Goal: Information Seeking & Learning: Learn about a topic

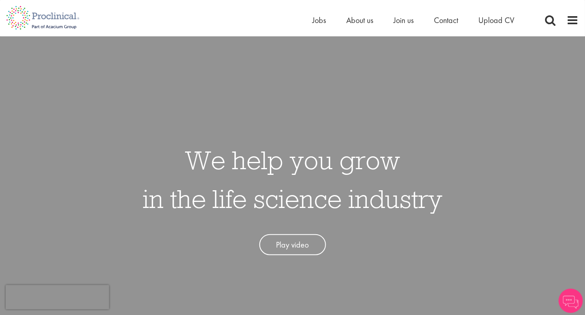
click at [293, 243] on link "Play video" at bounding box center [292, 244] width 67 height 21
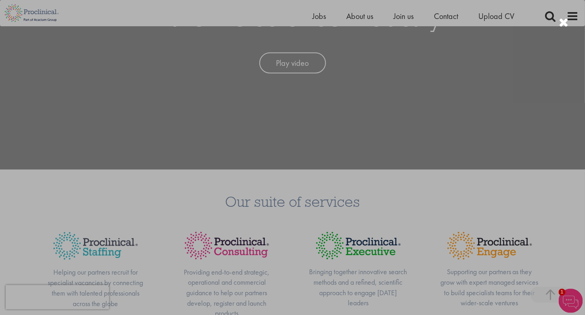
scroll to position [199, 0]
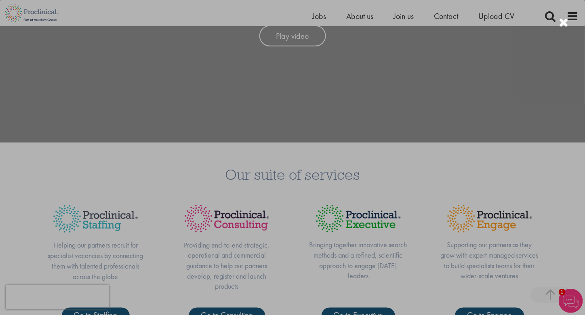
click at [564, 22] on div at bounding box center [564, 22] width 10 height 13
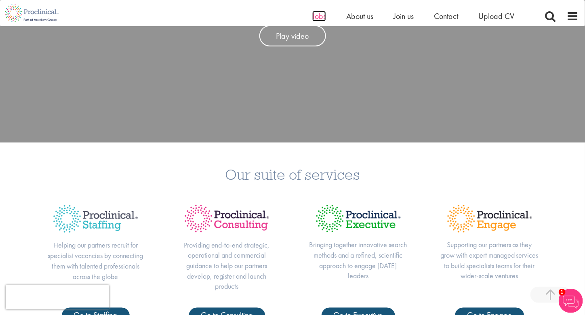
click at [321, 15] on span "Jobs" at bounding box center [319, 16] width 14 height 10
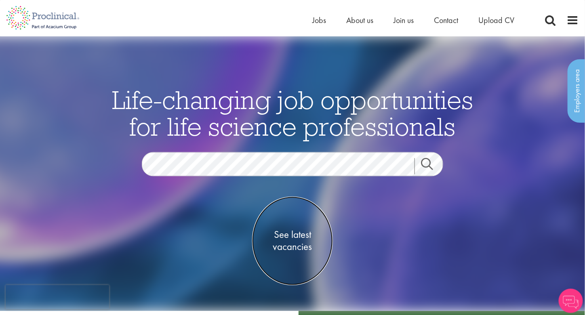
click at [289, 235] on span "See latest vacancies" at bounding box center [292, 241] width 81 height 24
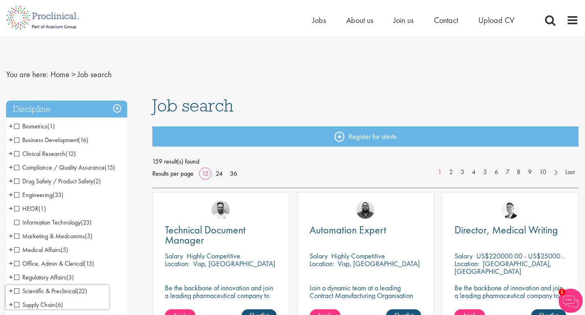
drag, startPoint x: 134, startPoint y: 172, endPoint x: 134, endPoint y: 186, distance: 14.1
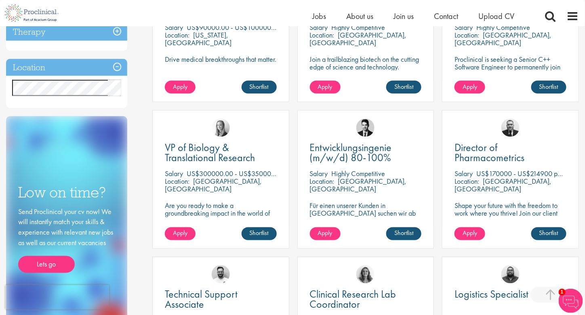
scroll to position [363, 0]
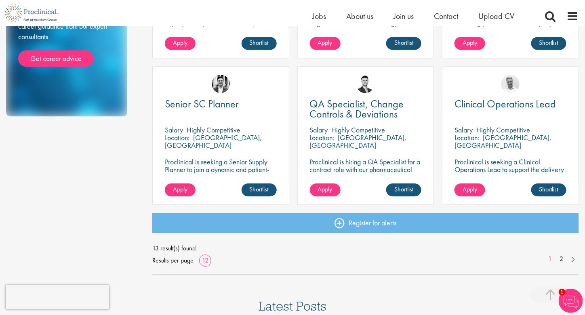
scroll to position [557, 0]
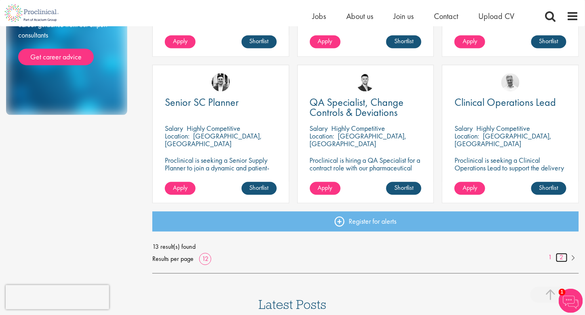
click at [560, 257] on link "2" at bounding box center [562, 257] width 12 height 9
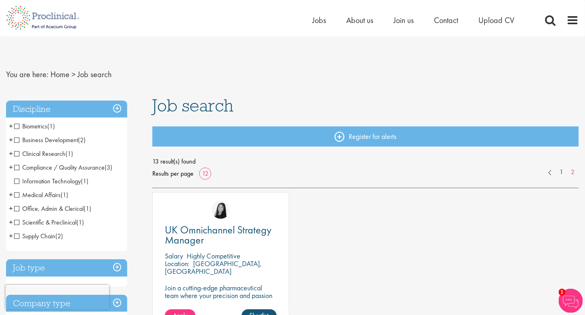
click at [69, 207] on span "Office, Admin & Clerical" at bounding box center [48, 208] width 69 height 8
